Goal: Information Seeking & Learning: Find specific fact

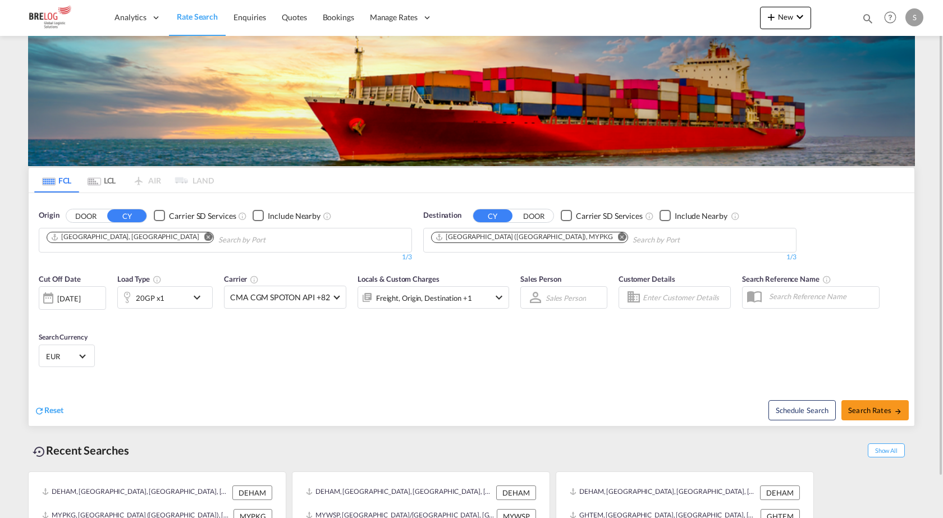
click at [618, 235] on md-icon "Remove" at bounding box center [622, 236] width 8 height 8
click at [529, 243] on input "Chips input." at bounding box center [484, 240] width 107 height 18
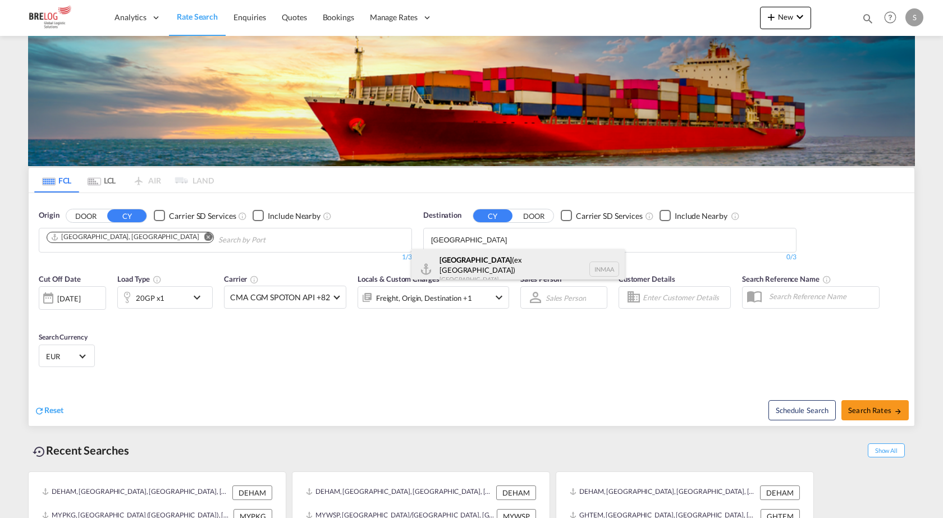
type input "[GEOGRAPHIC_DATA]"
click at [479, 269] on div "[GEOGRAPHIC_DATA] (ex [GEOGRAPHIC_DATA]) [GEOGRAPHIC_DATA] [GEOGRAPHIC_DATA]" at bounding box center [517, 269] width 213 height 40
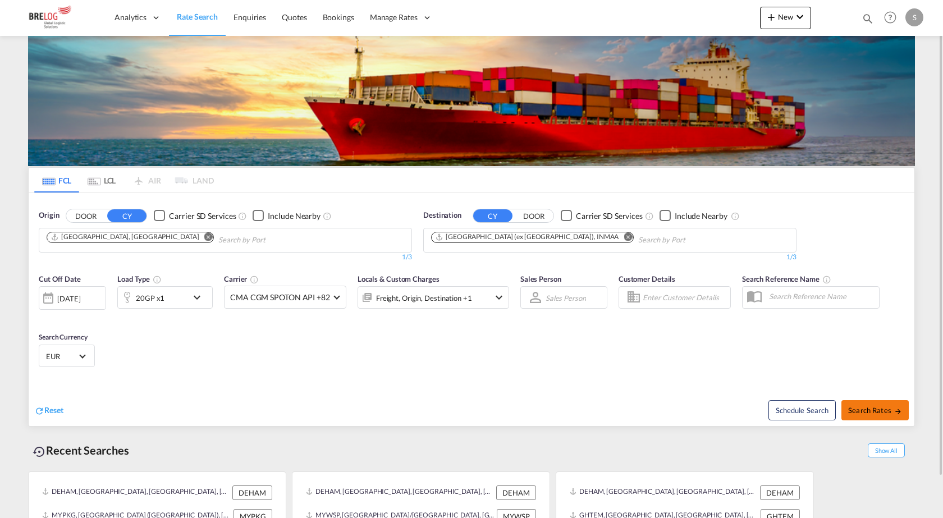
click at [884, 409] on span "Search Rates" at bounding box center [875, 410] width 54 height 9
type input "DEHAM to INMAA / [DATE]"
